Goal: Browse casually: Explore the website without a specific task or goal

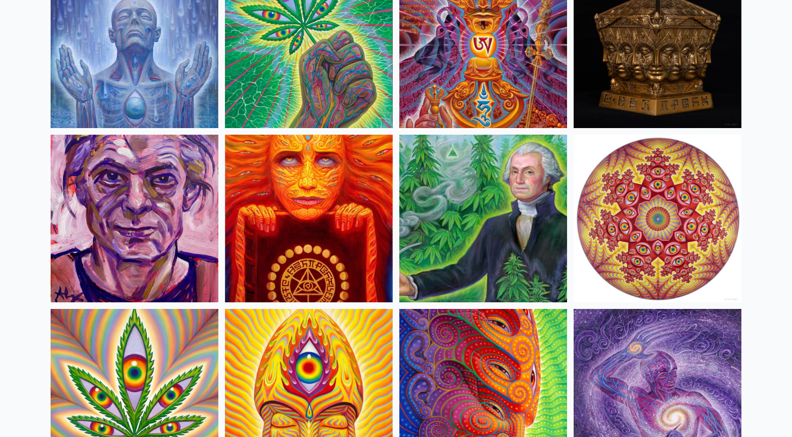
scroll to position [1732, 0]
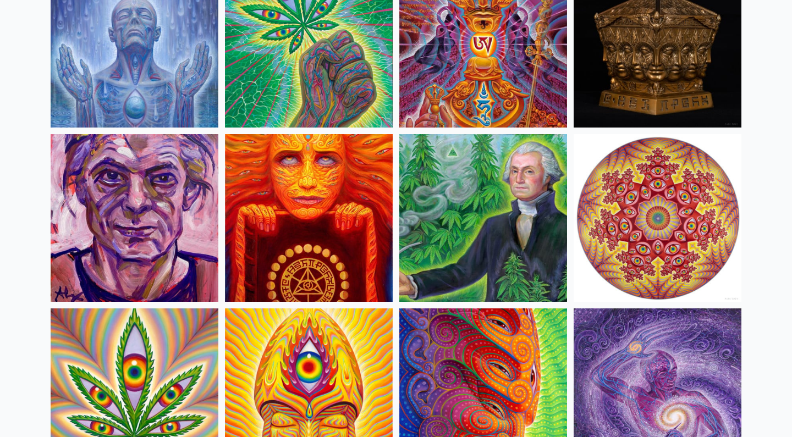
click at [527, 199] on img at bounding box center [483, 218] width 168 height 168
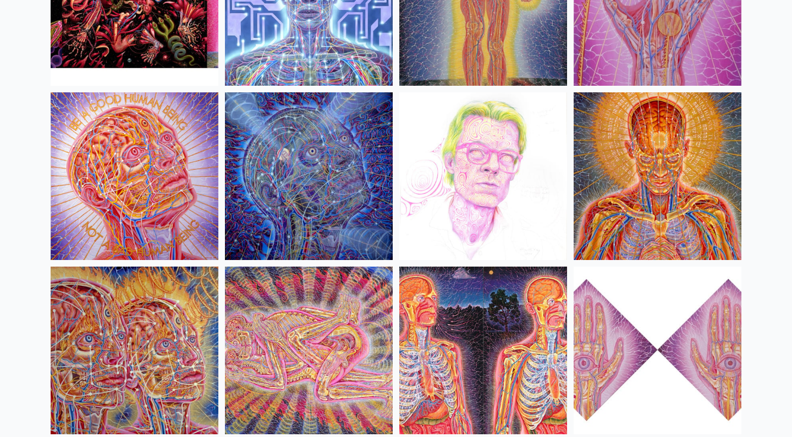
scroll to position [12063, 0]
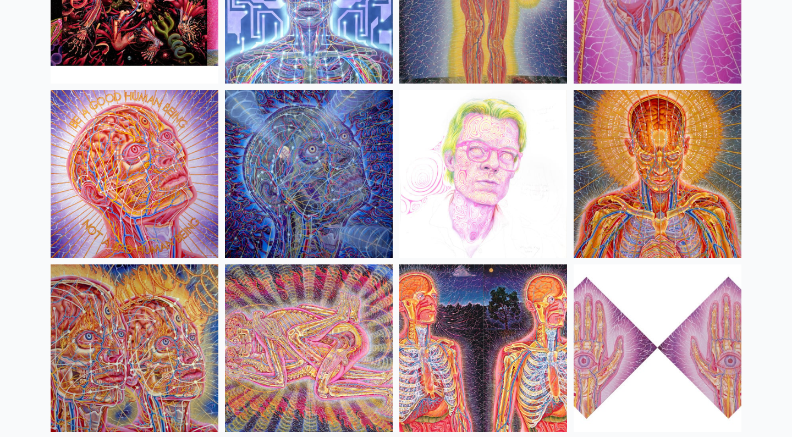
click at [315, 219] on img at bounding box center [309, 174] width 168 height 168
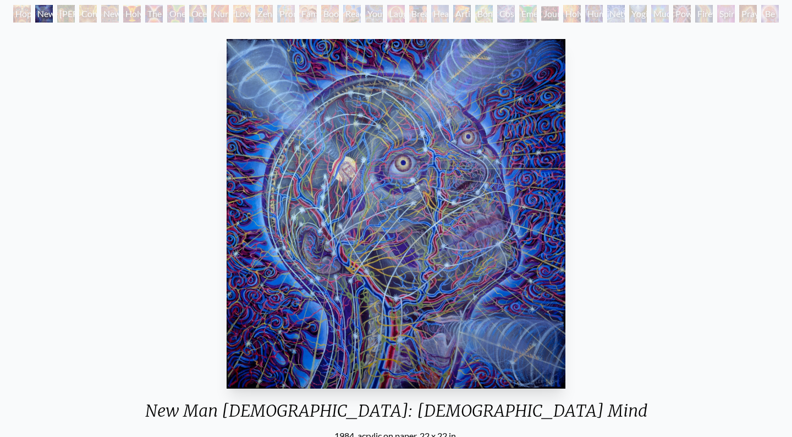
scroll to position [64, 0]
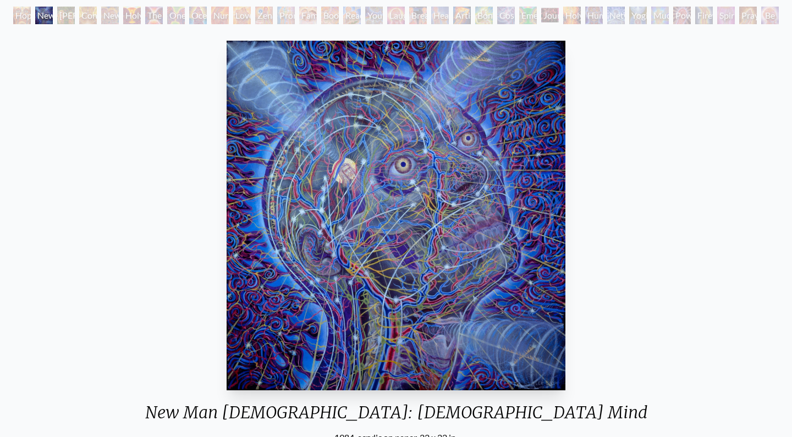
click at [65, 19] on div "Adam & Eve" at bounding box center [66, 16] width 18 height 18
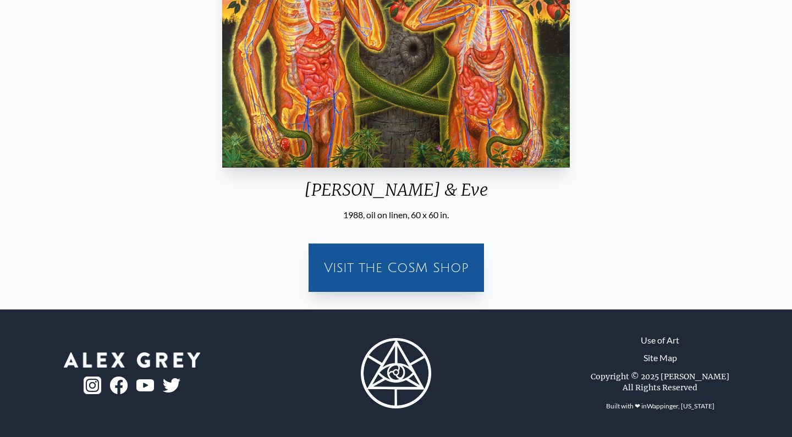
scroll to position [287, 0]
click at [389, 383] on img at bounding box center [396, 373] width 70 height 70
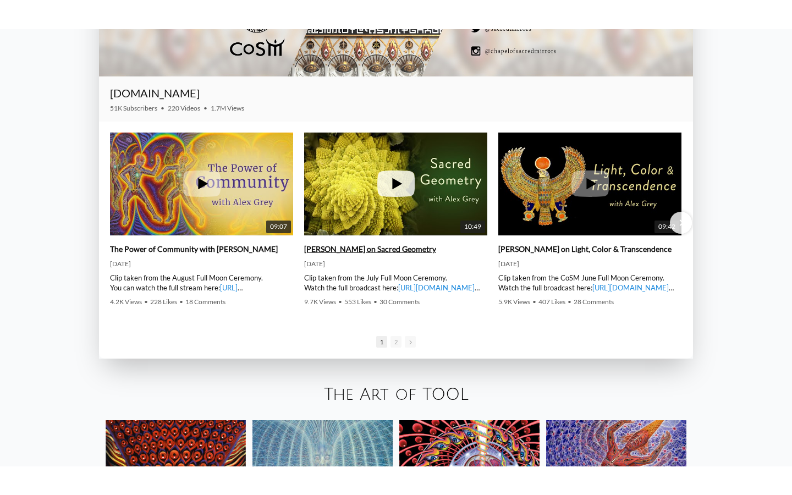
scroll to position [1654, 0]
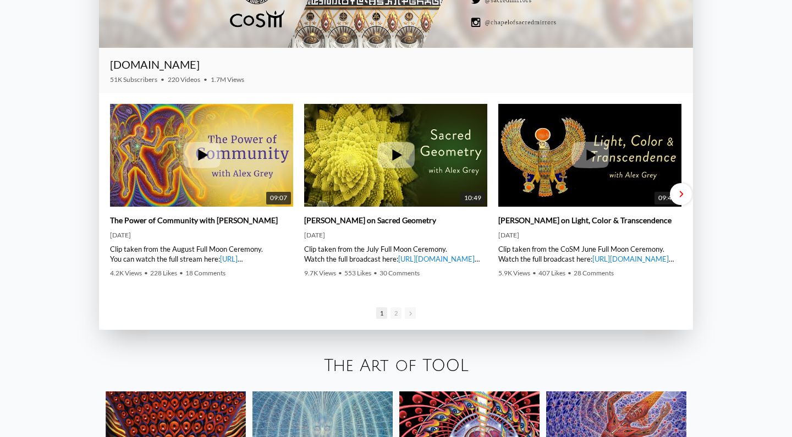
click at [682, 191] on div at bounding box center [681, 194] width 22 height 22
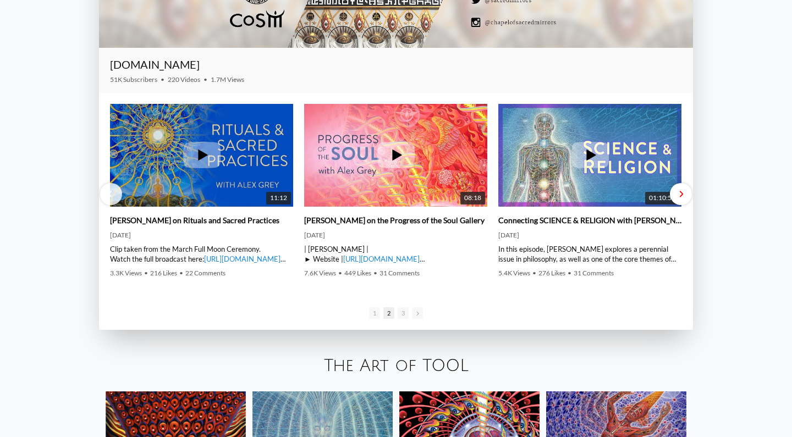
click at [688, 200] on div at bounding box center [681, 194] width 22 height 22
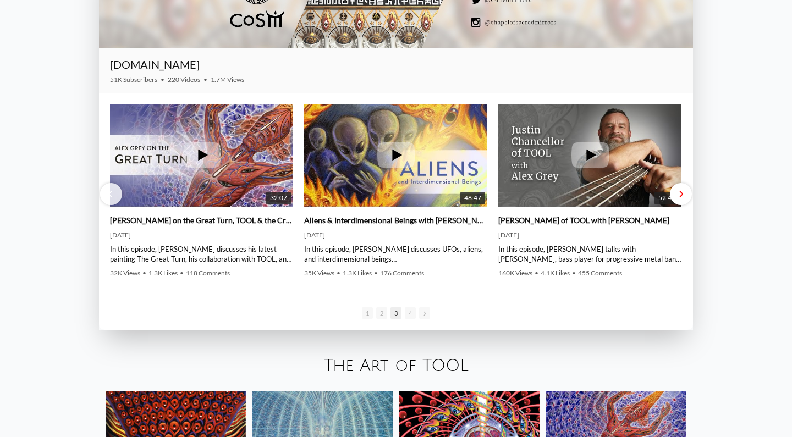
click at [688, 200] on div at bounding box center [681, 194] width 22 height 22
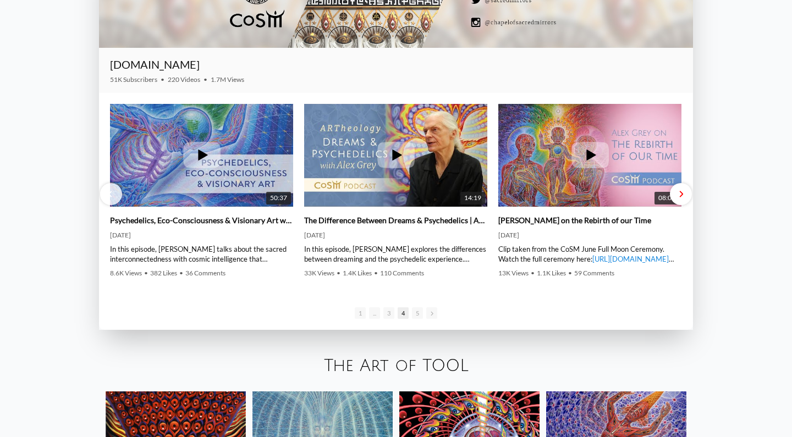
click at [688, 200] on div at bounding box center [681, 194] width 22 height 22
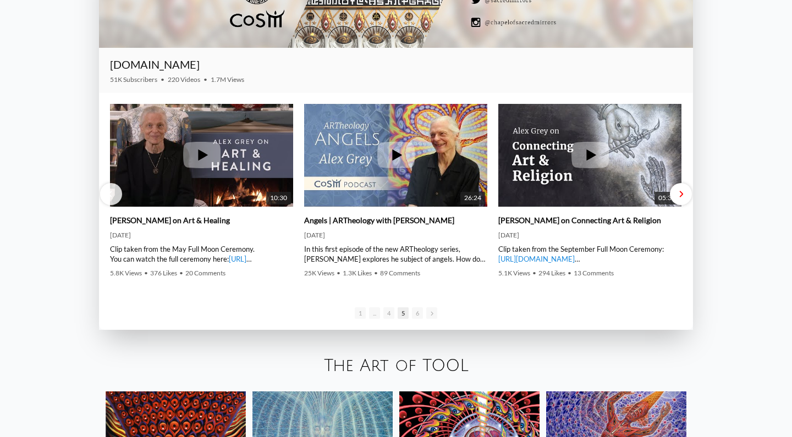
click at [688, 200] on div at bounding box center [681, 194] width 22 height 22
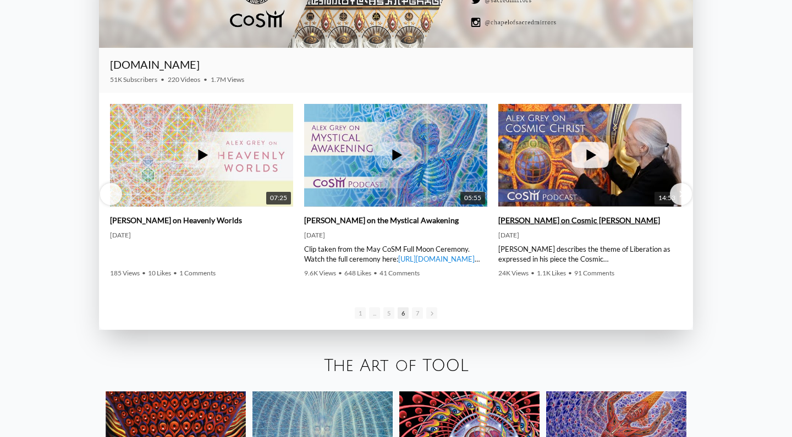
click at [604, 166] on icon at bounding box center [589, 155] width 37 height 26
